Goal: Transaction & Acquisition: Purchase product/service

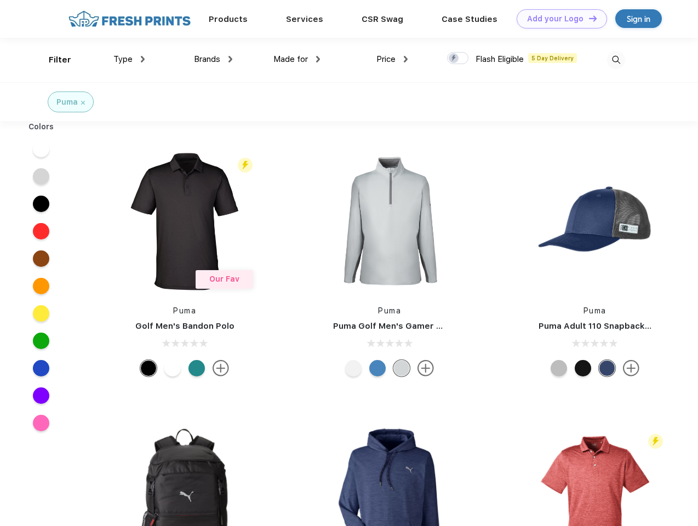
click at [558, 19] on link "Add your Logo Design Tool" at bounding box center [562, 18] width 90 height 19
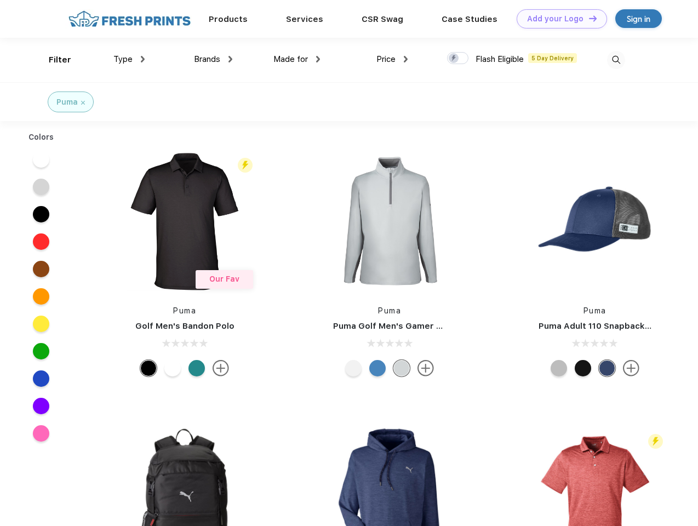
click at [0, 0] on div "Design Tool" at bounding box center [0, 0] width 0 height 0
click at [588, 18] on link "Add your Logo Design Tool" at bounding box center [562, 18] width 90 height 19
click at [53, 60] on div "Filter" at bounding box center [60, 60] width 22 height 13
click at [129, 59] on span "Type" at bounding box center [122, 59] width 19 height 10
click at [213, 59] on span "Brands" at bounding box center [207, 59] width 26 height 10
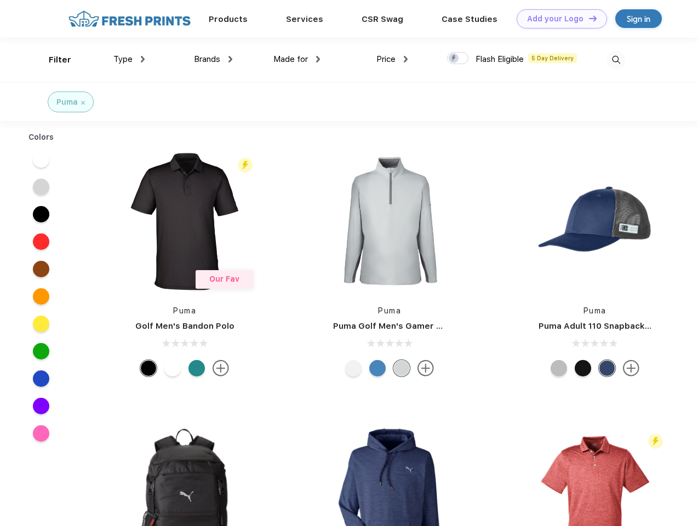
click at [297, 59] on span "Made for" at bounding box center [290, 59] width 35 height 10
click at [392, 59] on span "Price" at bounding box center [385, 59] width 19 height 10
click at [458, 59] on div at bounding box center [457, 58] width 21 height 12
click at [454, 59] on input "checkbox" at bounding box center [450, 54] width 7 height 7
click at [616, 60] on img at bounding box center [616, 60] width 18 height 18
